Goal: Transaction & Acquisition: Purchase product/service

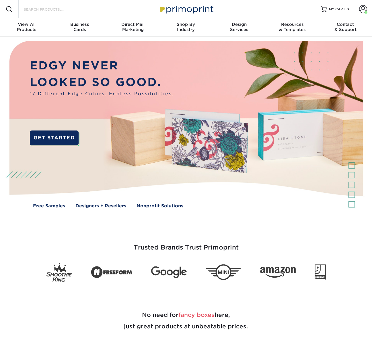
click at [57, 9] on input "Search Products" at bounding box center [51, 9] width 56 height 7
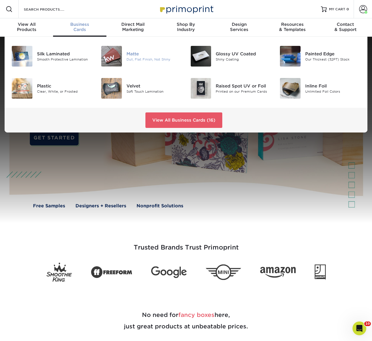
click at [110, 53] on img at bounding box center [111, 56] width 21 height 21
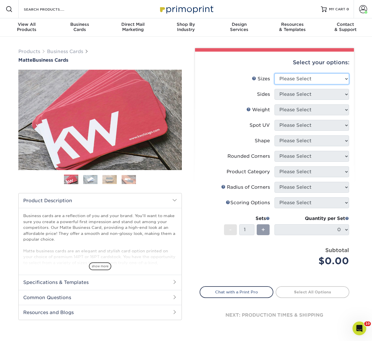
click at [300, 79] on select "Please Select 1.5" x 3.5" - Mini 1.75" x 3.5" - Mini 2" x 2" - Square 2" x 3" -…" at bounding box center [312, 78] width 75 height 11
select select "2.00x3.50"
click at [275, 73] on select "Please Select 1.5" x 3.5" - Mini 1.75" x 3.5" - Mini 2" x 2" - Square 2" x 3" -…" at bounding box center [312, 78] width 75 height 11
click at [290, 97] on select "Please Select Print Both Sides Print Front Only" at bounding box center [312, 94] width 75 height 11
select select "13abbda7-1d64-4f25-8bb2-c179b224825d"
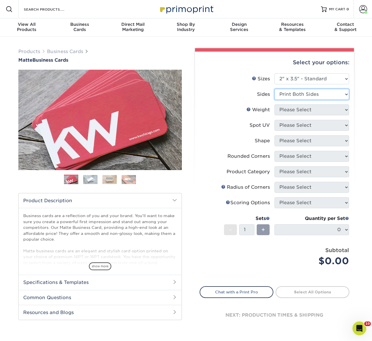
click at [275, 89] on select "Please Select Print Both Sides Print Front Only" at bounding box center [312, 94] width 75 height 11
click at [287, 112] on select "Please Select" at bounding box center [312, 109] width 75 height 11
select select "14PT"
click at [275, 104] on select "Please Select 16PT 14PT" at bounding box center [312, 109] width 75 height 11
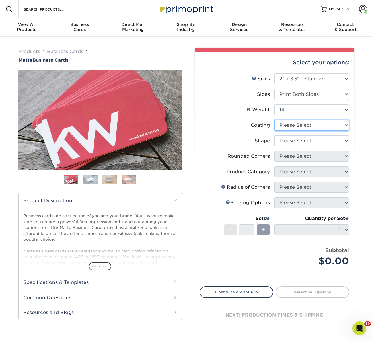
click at [289, 130] on select at bounding box center [312, 125] width 75 height 11
select select "121bb7b5-3b4d-429f-bd8d-bbf80e953313"
click at [275, 120] on select at bounding box center [312, 125] width 75 height 11
click at [0, 0] on div at bounding box center [0, 0] width 0 height 0
click at [289, 141] on select "Please Select Standard" at bounding box center [312, 140] width 75 height 11
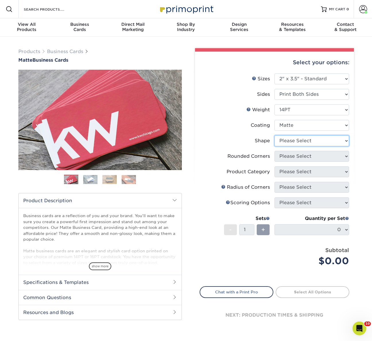
select select "standard"
click at [275, 135] on select "Please Select Standard" at bounding box center [312, 140] width 75 height 11
click at [287, 155] on select "Please Select Yes - Round 2 Corners Yes - Round 4 Corners No" at bounding box center [312, 156] width 75 height 11
select select "0"
click at [275, 151] on select "Please Select Yes - Round 2 Corners Yes - Round 4 Corners No" at bounding box center [312, 156] width 75 height 11
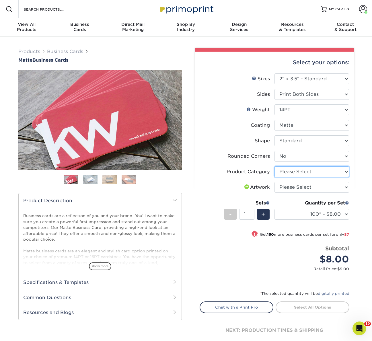
click at [293, 173] on select "Please Select Business Cards" at bounding box center [312, 171] width 75 height 11
select select "3b5148f1-0588-4f88-a218-97bcfdce65c1"
click at [275, 166] on select "Please Select Business Cards" at bounding box center [312, 171] width 75 height 11
click at [292, 185] on select "Please Select I will upload files I need a design - $100" at bounding box center [312, 187] width 75 height 11
select select "upload"
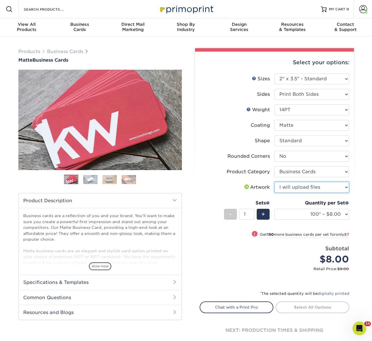
click at [275, 182] on select "Please Select I will upload files I need a design - $100" at bounding box center [312, 187] width 75 height 11
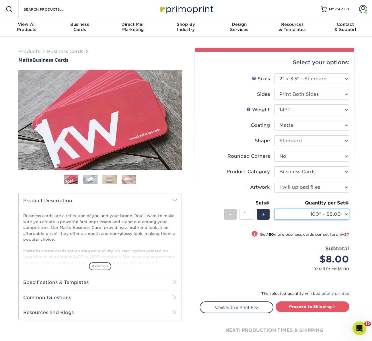
click at [303, 214] on select "100* – $8.00 250* – $15.00 500 – $30.00 1000 – $37.00 2500 – $66.00 5000 – $127…" at bounding box center [312, 214] width 75 height 11
click at [275, 209] on select "100* – $8.00 250* – $15.00 500 – $30.00 1000 – $37.00 2500 – $66.00 5000 – $127…" at bounding box center [312, 214] width 75 height 11
click at [205, 202] on li "Sets - 1 + Quantity per Set 100* – $8.00 250* – $15.00 500 – $30.00 1000 – $37.…" at bounding box center [274, 214] width 149 height 34
click at [213, 239] on div "! Get 250 more business cards per set for only $15" at bounding box center [274, 238] width 149 height 14
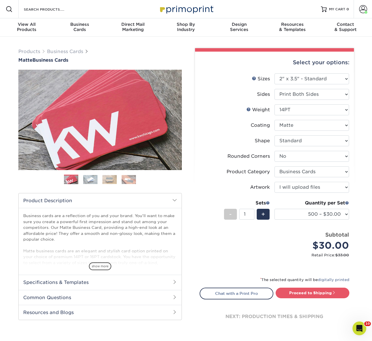
scroll to position [4, 0]
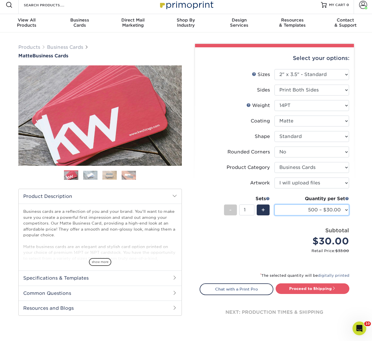
click at [306, 211] on select "100* – $8.00 250* – $15.00 500 – $30.00 1000 – $37.00 2500 – $66.00 5000 – $127…" at bounding box center [312, 210] width 75 height 11
select select "250* – $15.00"
click at [275, 205] on select "100* – $8.00 250* – $15.00 500 – $30.00 1000 – $37.00 2500 – $66.00 5000 – $127…" at bounding box center [312, 210] width 75 height 11
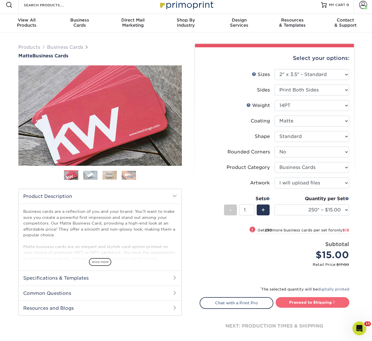
click at [305, 305] on link "Proceed to Shipping" at bounding box center [313, 302] width 74 height 10
type input "Set 1"
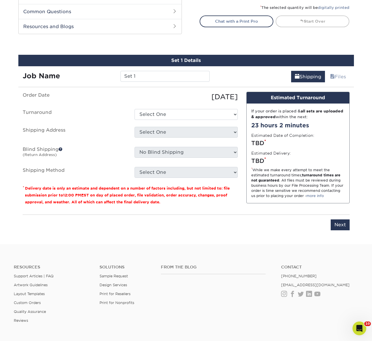
scroll to position [294, 0]
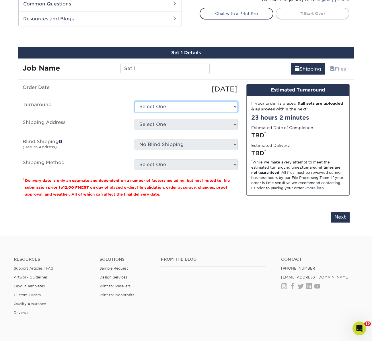
click at [159, 105] on select "Select One 2-4 Business Days 2 Day Next Business Day" at bounding box center [186, 106] width 103 height 11
select select "56f96fba-ecd4-4e1b-a4a4-6bff8fef1ff9"
click at [135, 101] on select "Select One 2-4 Business Days 2 Day Next Business Day" at bounding box center [186, 106] width 103 height 11
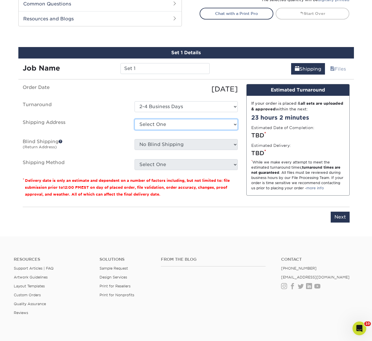
click at [155, 126] on select "Select One ACTION Alejandra Barragan Alicia Ramos AMEX Ariel Balbuena Aspen Rid…" at bounding box center [186, 124] width 103 height 11
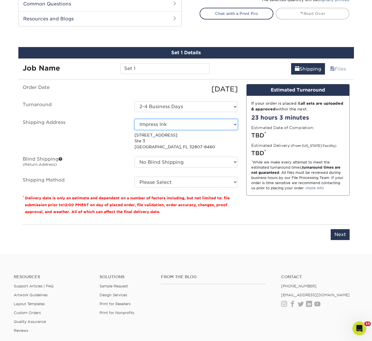
click at [160, 122] on select "Select One ACTION Alejandra Barragan Alicia Ramos AMEX Ariel Balbuena Aspen Rid…" at bounding box center [186, 124] width 103 height 11
select select "54022"
click at [167, 164] on select "No Blind Shipping ACTION Alejandra Barragan Alicia Ramos AMEX Ariel Balbuena As…" at bounding box center [186, 162] width 103 height 11
select select "42630"
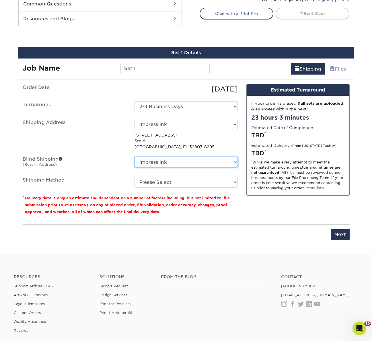
click at [135, 157] on select "No Blind Shipping ACTION Alejandra Barragan Alicia Ramos AMEX Ariel Balbuena As…" at bounding box center [186, 162] width 103 height 11
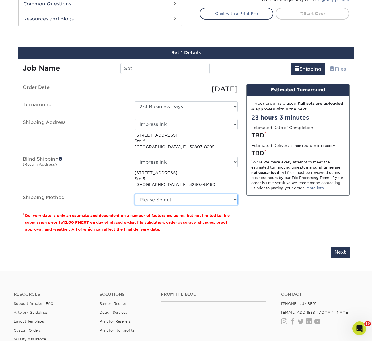
click at [149, 203] on select "Please Select Ground Shipping (+$7.84) 3 Day Shipping Service (+$15.34) 2 Day A…" at bounding box center [186, 199] width 103 height 11
select select "03"
click at [135, 194] on select "Please Select Ground Shipping (+$7.84) 3 Day Shipping Service (+$15.34) 2 Day A…" at bounding box center [186, 199] width 103 height 11
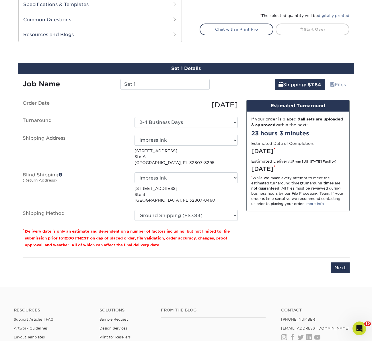
scroll to position [345, 0]
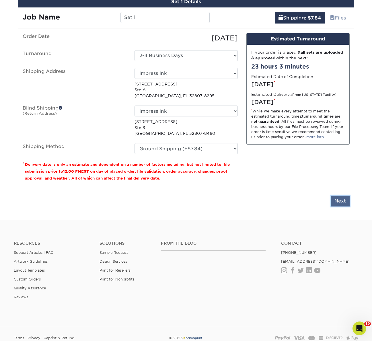
click at [335, 200] on input "Next" at bounding box center [340, 201] width 19 height 11
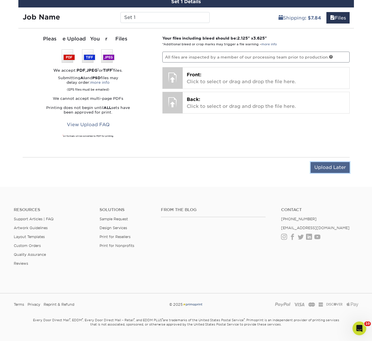
click at [318, 165] on input "Upload Later" at bounding box center [330, 167] width 39 height 11
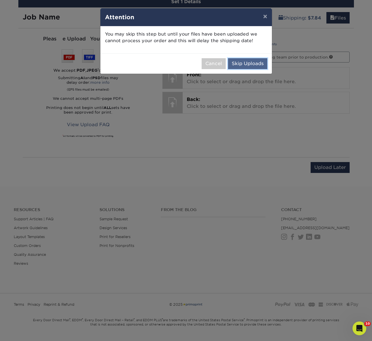
click at [250, 61] on button "Skip Uploads" at bounding box center [247, 63] width 39 height 11
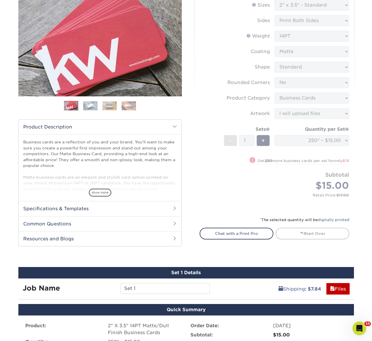
scroll to position [0, 0]
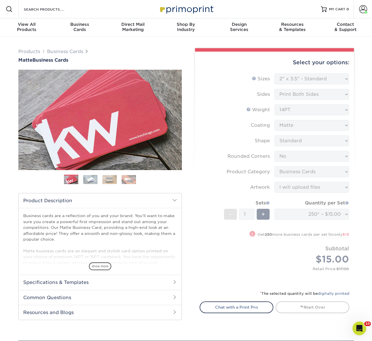
click at [282, 69] on div "Select your options:" at bounding box center [275, 63] width 150 height 22
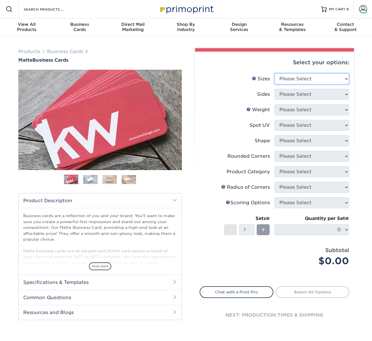
click at [282, 78] on select "Please Select 1.5" x 3.5" - Mini 1.75" x 3.5" - Mini 2" x 2" - Square 2" x 3" -…" at bounding box center [312, 78] width 75 height 11
select select "2.00x3.50"
click at [275, 73] on select "Please Select 1.5" x 3.5" - Mini 1.75" x 3.5" - Mini 2" x 2" - Square 2" x 3" -…" at bounding box center [312, 78] width 75 height 11
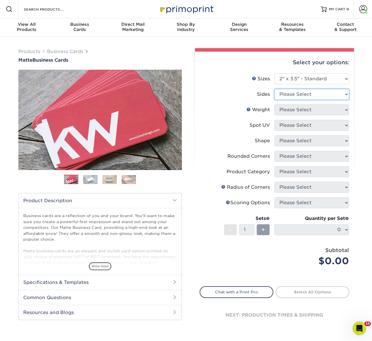
click at [295, 95] on select "Please Select Print Both Sides Print Front Only" at bounding box center [312, 94] width 75 height 11
select select "13abbda7-1d64-4f25-8bb2-c179b224825d"
click at [275, 89] on select "Please Select Print Both Sides Print Front Only" at bounding box center [312, 94] width 75 height 11
click at [289, 111] on select "Please Select 16PT 14PT" at bounding box center [312, 109] width 75 height 11
select select "14PT"
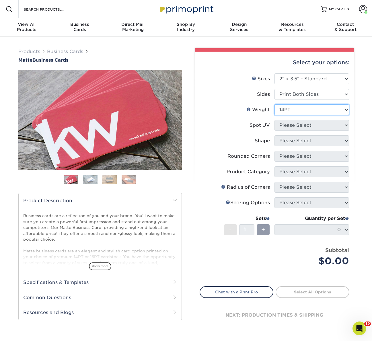
click at [275, 104] on select "Please Select 16PT 14PT" at bounding box center [312, 109] width 75 height 11
click at [0, 0] on select at bounding box center [0, 0] width 0 height 0
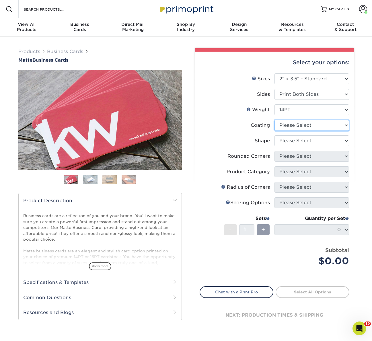
select select "121bb7b5-3b4d-429f-bd8d-bbf80e953313"
click at [275, 120] on select at bounding box center [312, 125] width 75 height 11
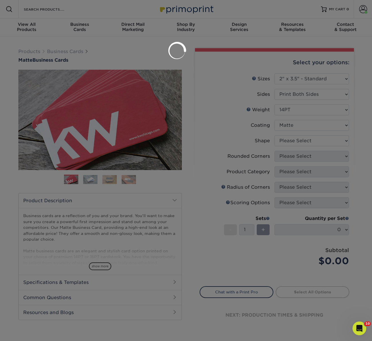
click at [285, 141] on div at bounding box center [186, 170] width 372 height 341
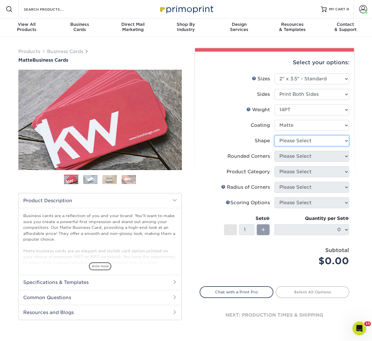
click at [287, 141] on select "Please Select Standard" at bounding box center [312, 140] width 75 height 11
select select "standard"
click at [275, 135] on select "Please Select Standard" at bounding box center [312, 140] width 75 height 11
click at [285, 156] on select "Please Select Yes - Round 2 Corners Yes - Round 4 Corners No" at bounding box center [312, 156] width 75 height 11
select select "0"
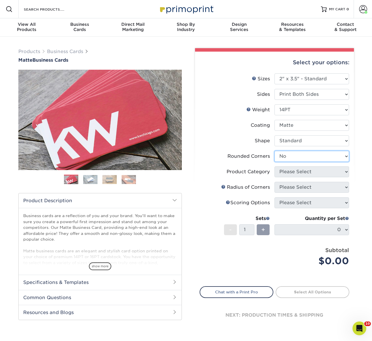
click at [275, 151] on select "Please Select Yes - Round 2 Corners Yes - Round 4 Corners No" at bounding box center [312, 156] width 75 height 11
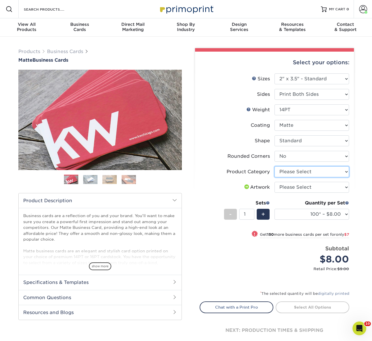
click at [286, 172] on select "Please Select Business Cards" at bounding box center [312, 171] width 75 height 11
select select "3b5148f1-0588-4f88-a218-97bcfdce65c1"
click at [275, 166] on select "Please Select Business Cards" at bounding box center [312, 171] width 75 height 11
click at [288, 187] on select "Please Select I will upload files I need a design - $100" at bounding box center [312, 187] width 75 height 11
select select "upload"
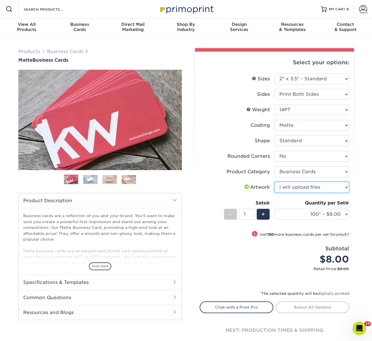
click at [275, 182] on select "Please Select I will upload files I need a design - $100" at bounding box center [312, 187] width 75 height 11
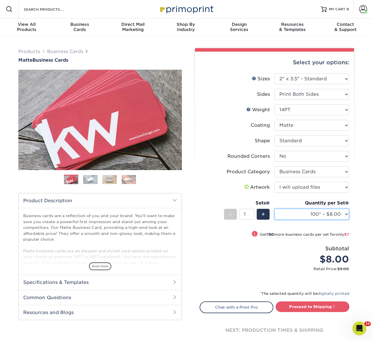
click at [304, 215] on select "100* – $8.00 250* – $15.00 500 – $30.00 1000 – $37.00 2500 – $66.00 5000 – $127…" at bounding box center [312, 214] width 75 height 11
select select "500 – $30.00"
click at [275, 209] on select "100* – $8.00 250* – $15.00 500 – $30.00 1000 – $37.00 2500 – $66.00 5000 – $127…" at bounding box center [312, 214] width 75 height 11
